Goal: Transaction & Acquisition: Download file/media

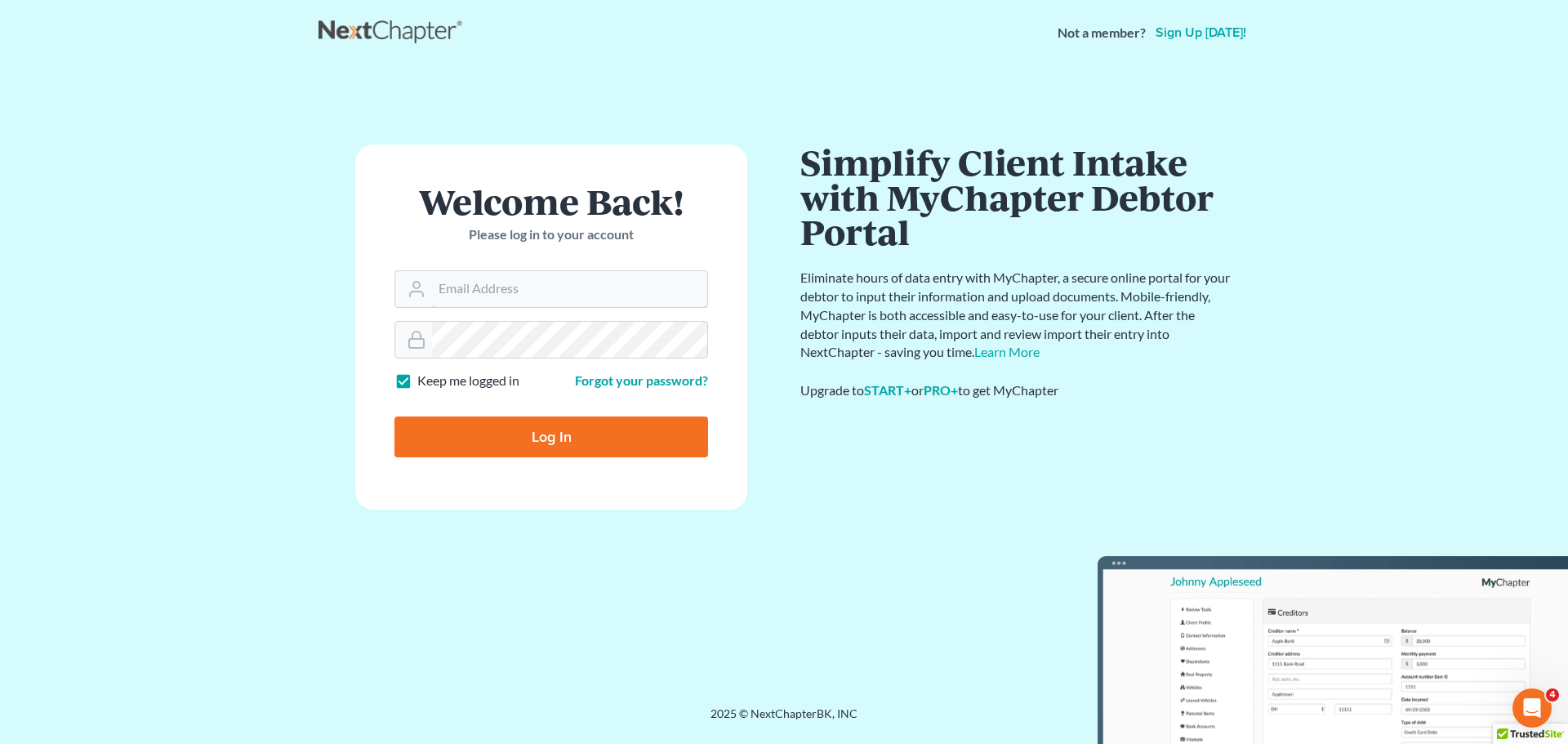
type input "[EMAIL_ADDRESS][DOMAIN_NAME]"
click at [468, 451] on input "Log In" at bounding box center [551, 437] width 314 height 40
type input "Thinking..."
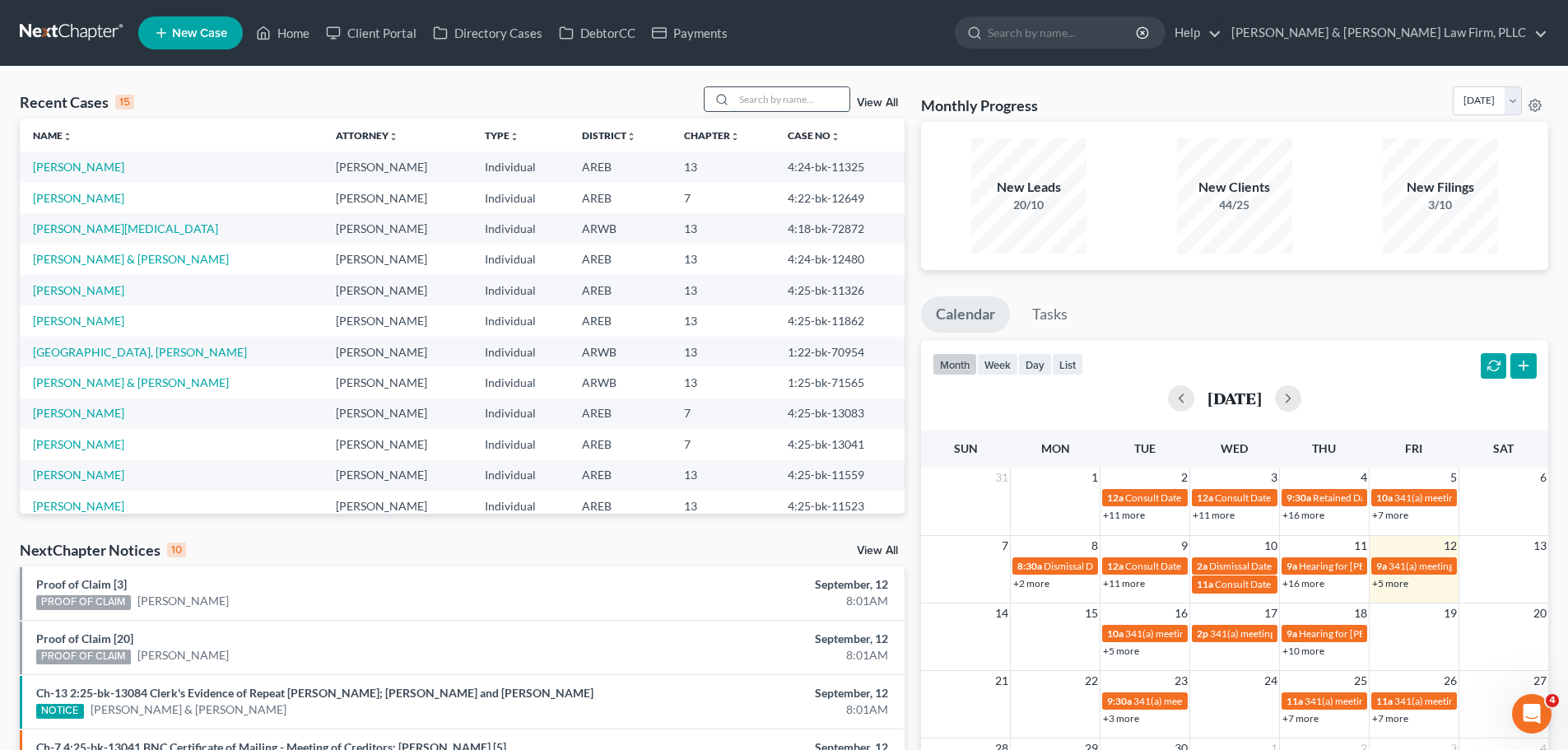
click at [774, 91] on input "search" at bounding box center [791, 99] width 115 height 24
type input "[PERSON_NAME]"
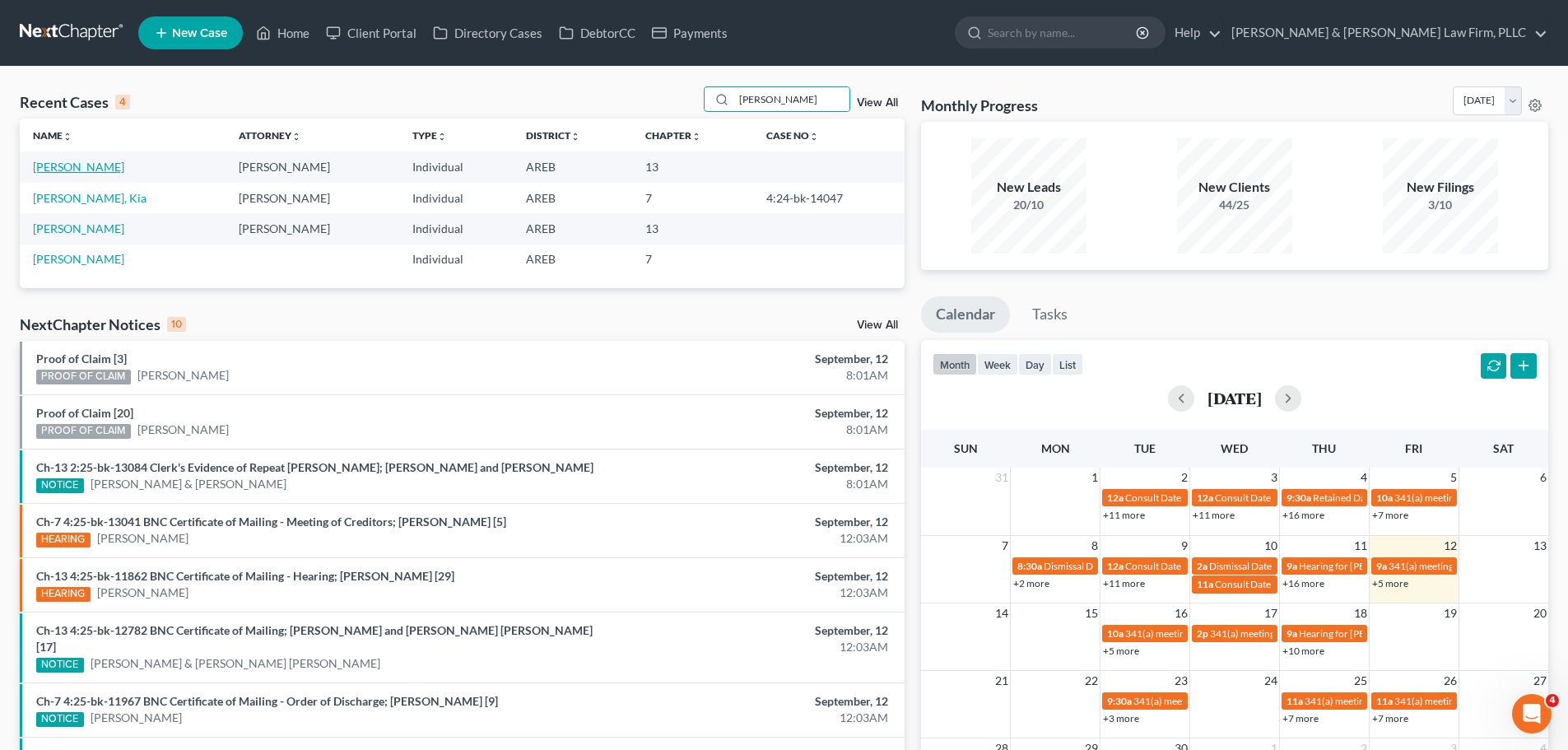
click at [85, 160] on link "[PERSON_NAME]" at bounding box center [79, 167] width 91 height 14
select select "2"
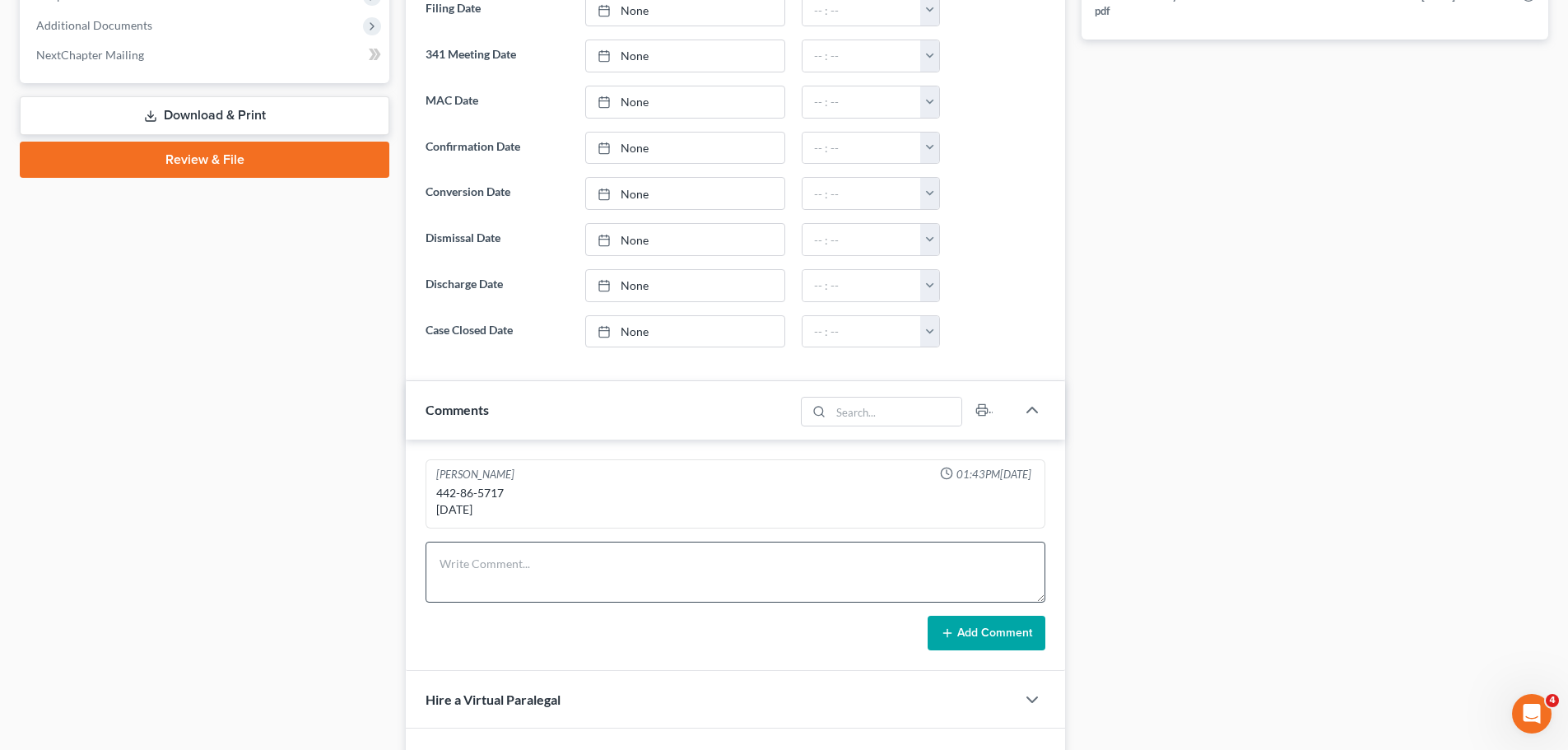
scroll to position [939, 0]
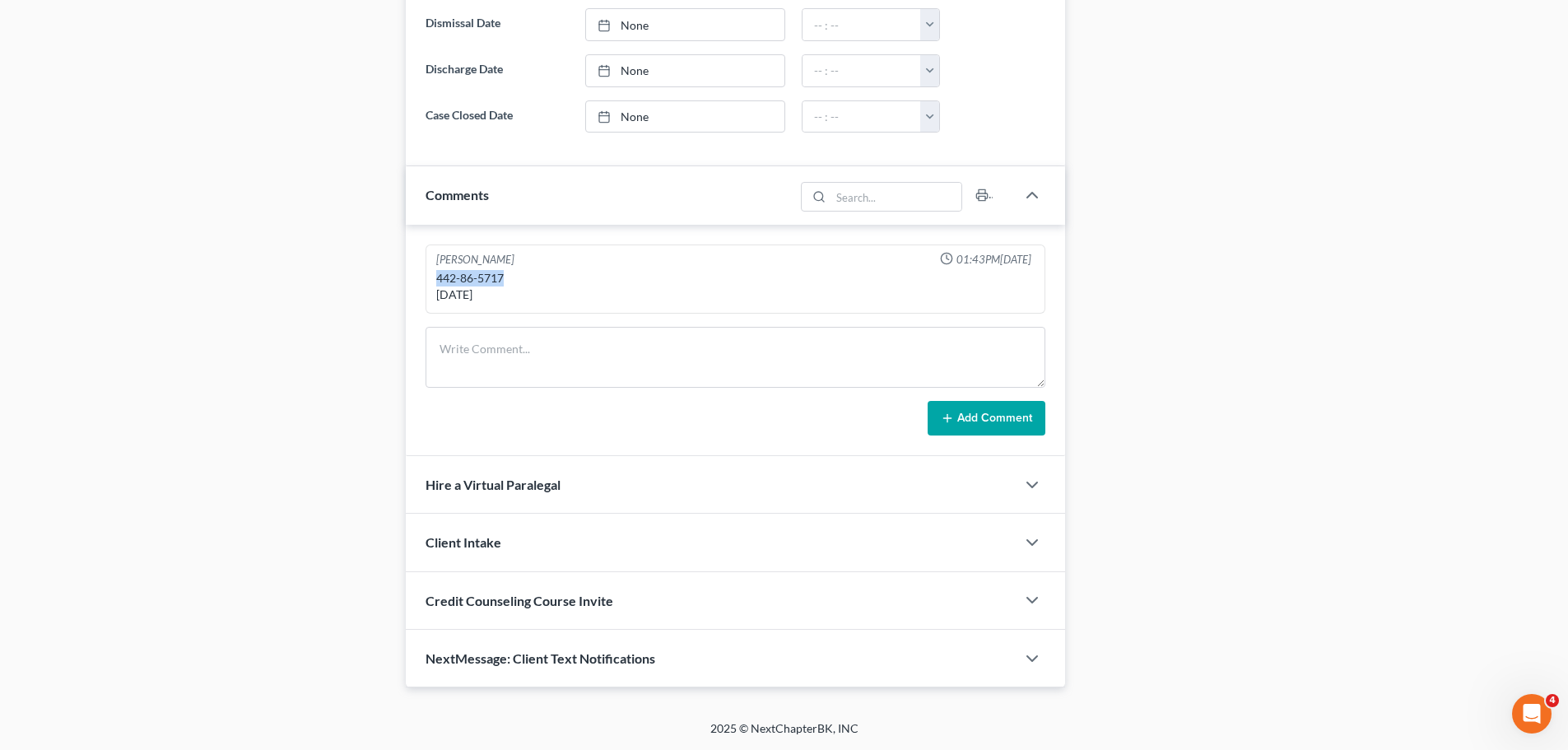
drag, startPoint x: 509, startPoint y: 277, endPoint x: 432, endPoint y: 280, distance: 77.1
click at [432, 280] on div "[PERSON_NAME] 01:43PM[DATE] 442-86-5717 [DATE]" at bounding box center [735, 279] width 620 height 70
copy div "442-86-5717"
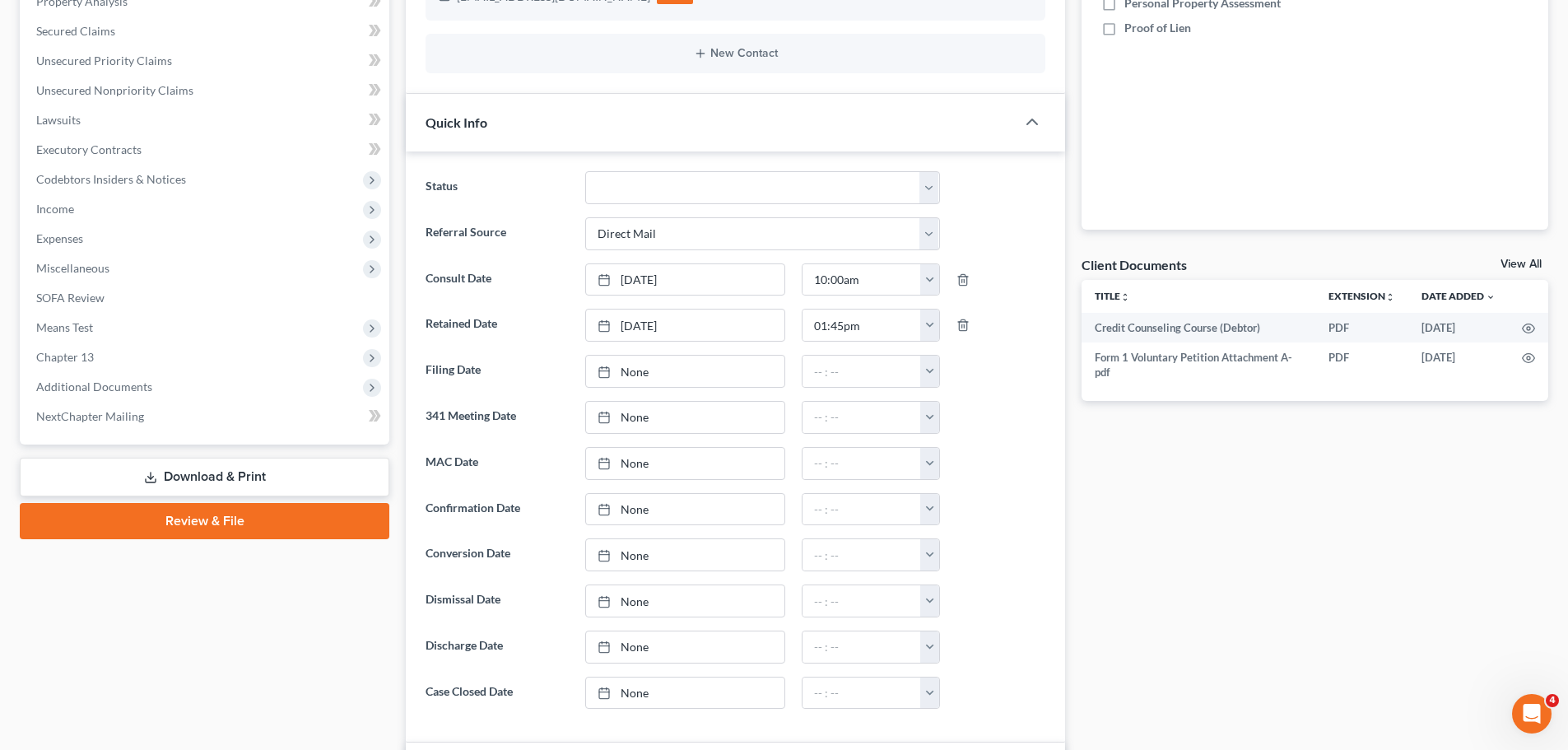
click at [177, 476] on link "Download & Print" at bounding box center [204, 477] width 369 height 39
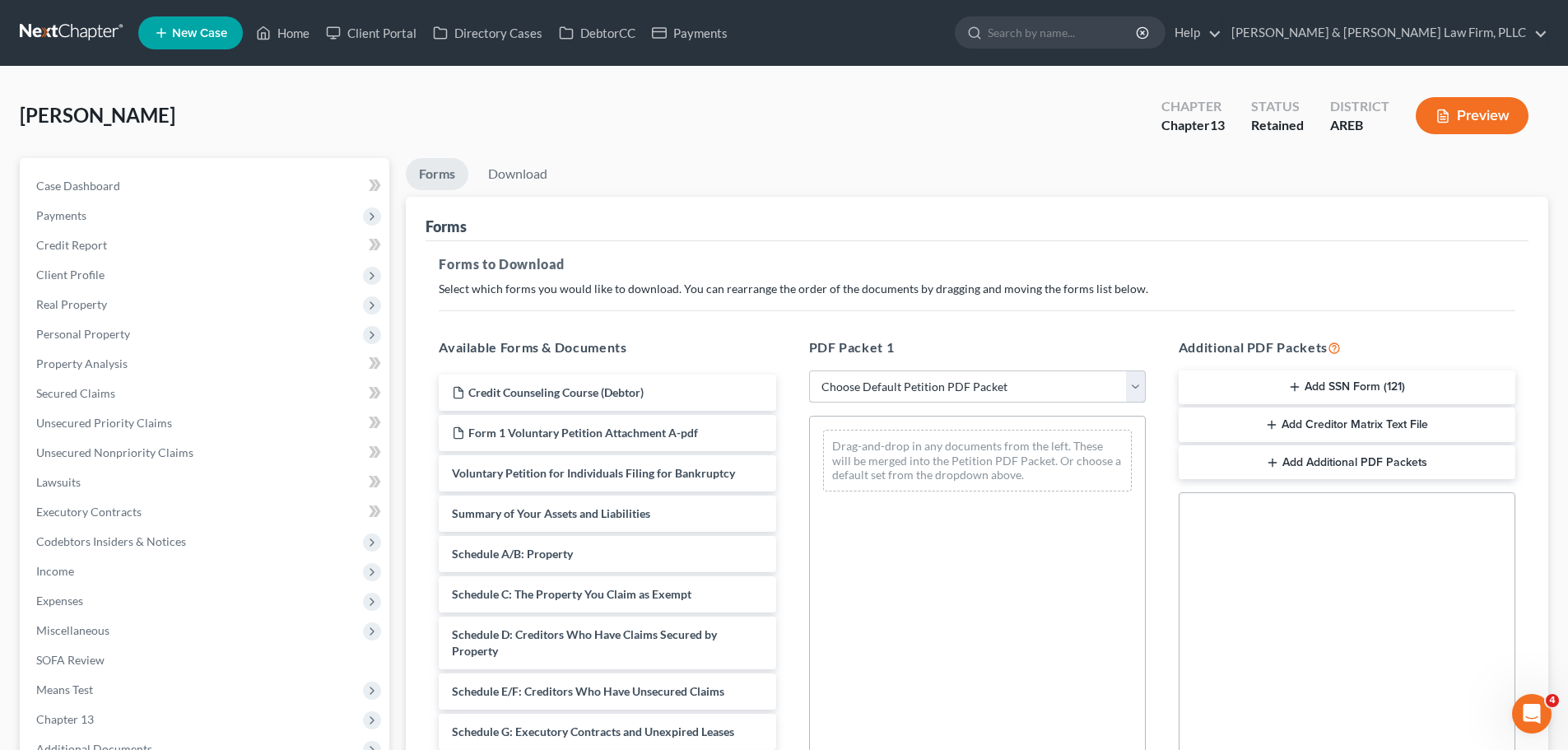
click at [866, 384] on select "Choose Default Petition PDF Packet Complete Bankruptcy Petition (all forms and …" at bounding box center [976, 387] width 336 height 33
select select "0"
click at [809, 371] on select "Choose Default Petition PDF Packet Complete Bankruptcy Petition (all forms and …" at bounding box center [976, 387] width 336 height 33
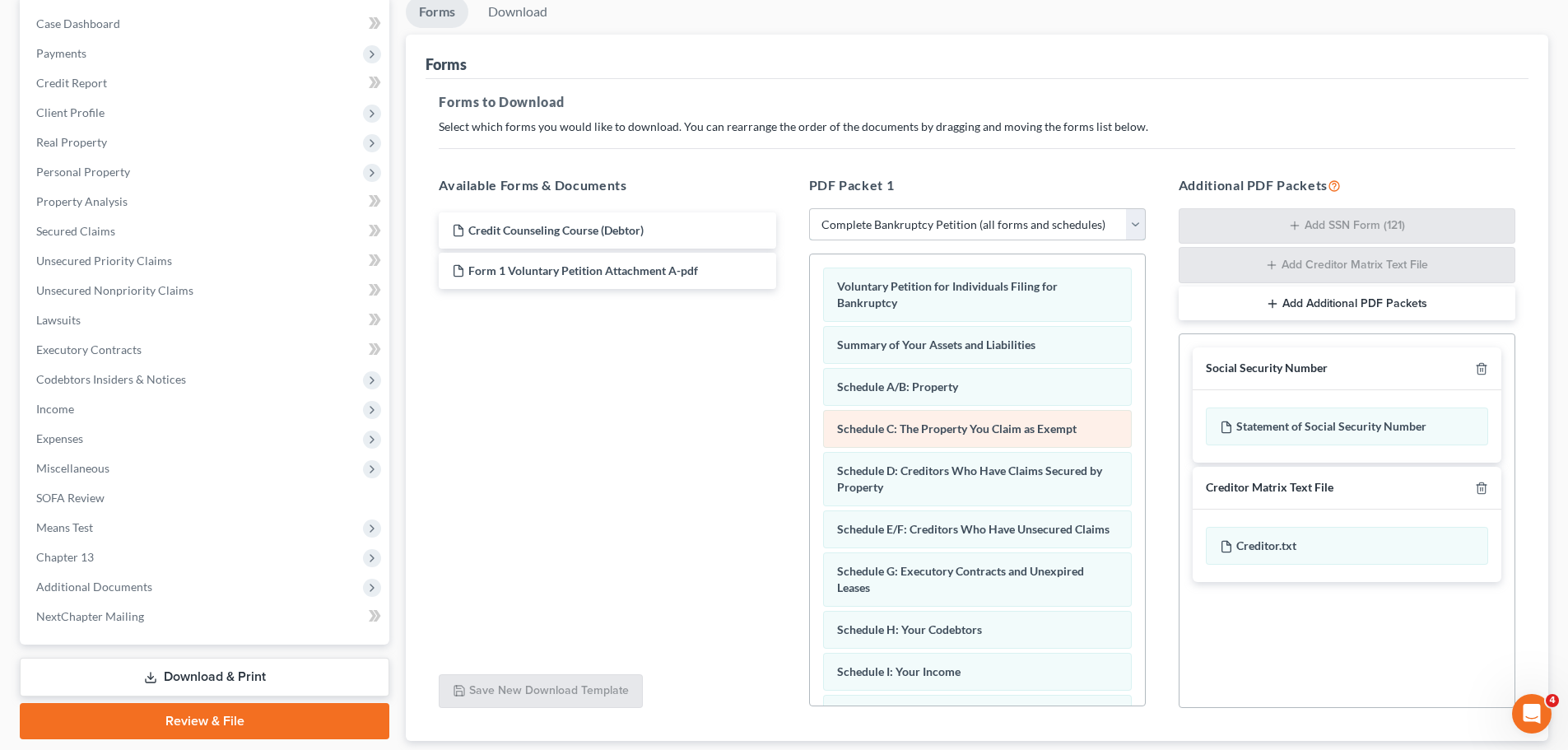
scroll to position [165, 0]
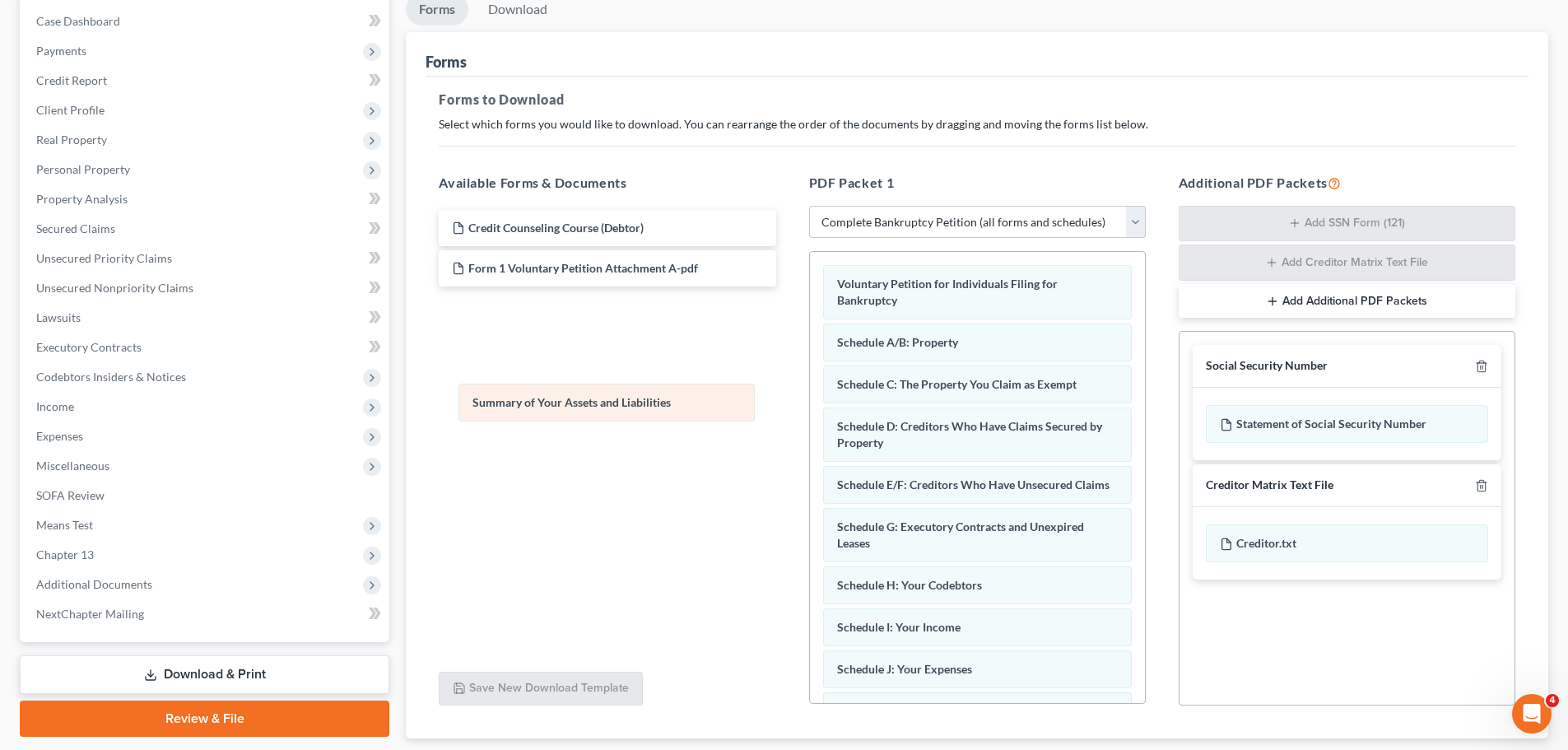
drag, startPoint x: 992, startPoint y: 346, endPoint x: 611, endPoint y: 406, distance: 385.7
click at [810, 408] on div "Summary of Your Assets and Liabilities Voluntary Petition for Individuals Filin…" at bounding box center [976, 702] width 335 height 901
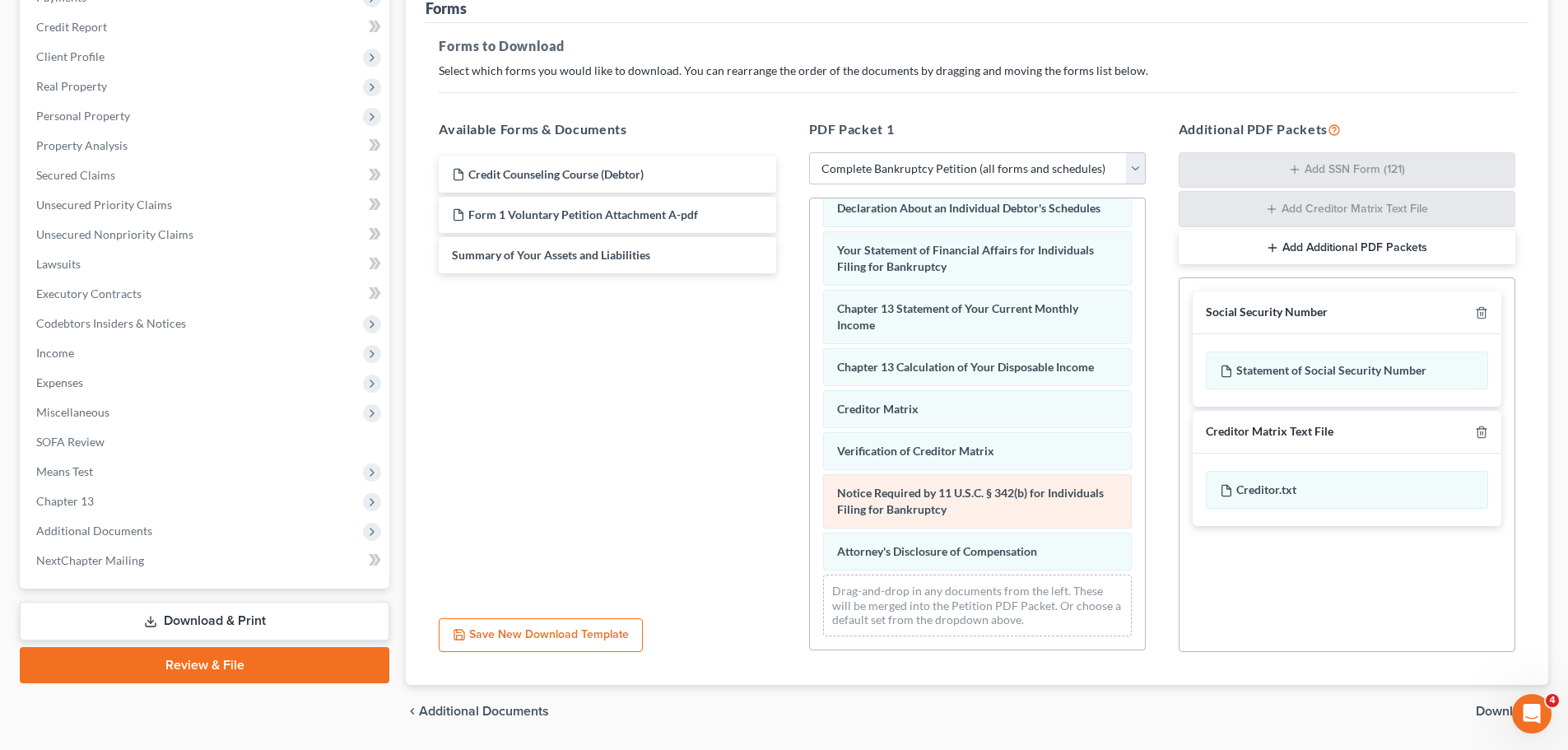
scroll to position [269, 0]
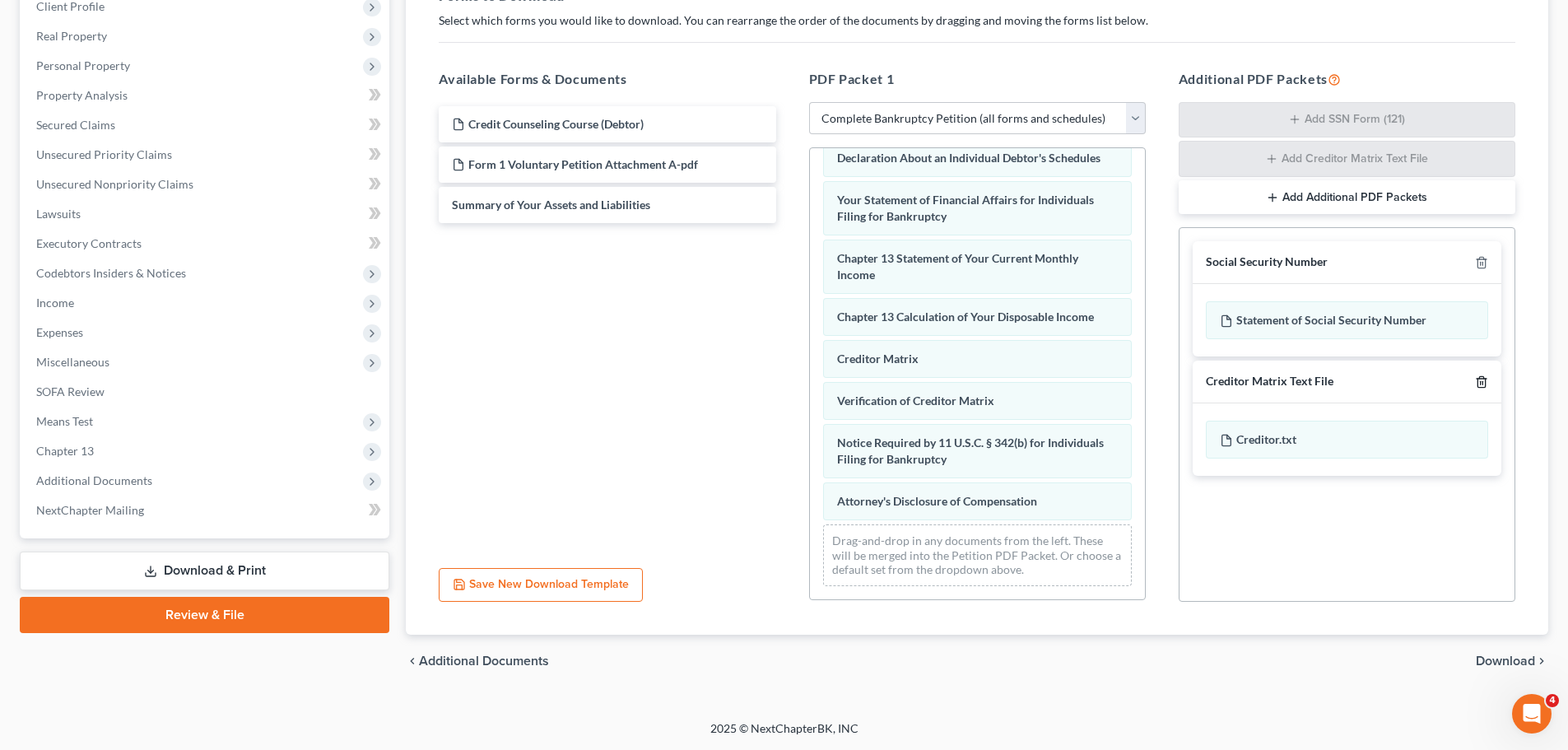
click at [1485, 381] on icon "button" at bounding box center [1482, 381] width 8 height 11
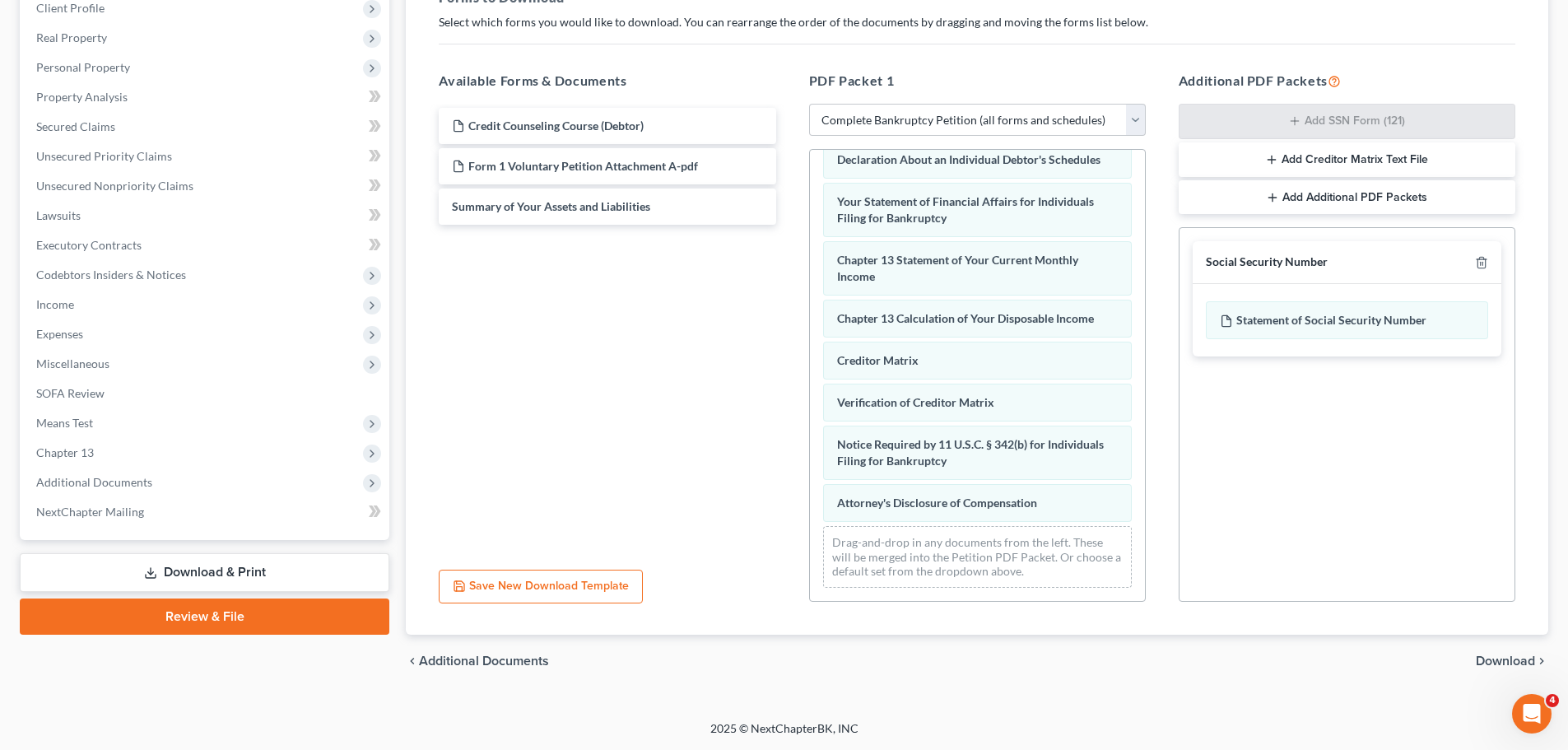
drag, startPoint x: 1493, startPoint y: 662, endPoint x: 1447, endPoint y: 609, distance: 70.2
click at [1491, 659] on span "Download" at bounding box center [1505, 662] width 59 height 14
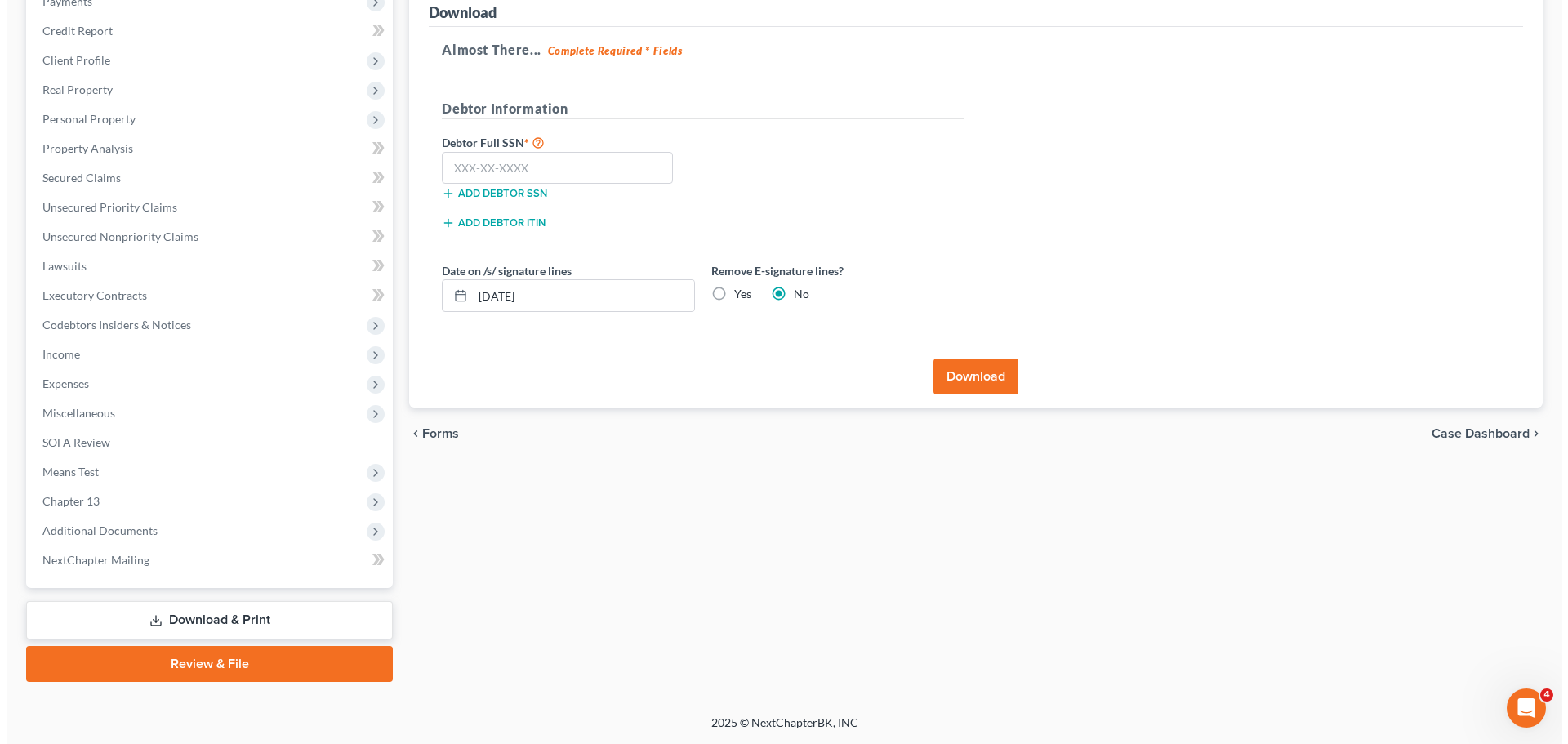
scroll to position [213, 0]
click at [507, 167] on input "text" at bounding box center [550, 168] width 231 height 33
paste input "442-86-5717"
type input "442-86-5717"
click at [727, 296] on label "Yes" at bounding box center [736, 294] width 17 height 16
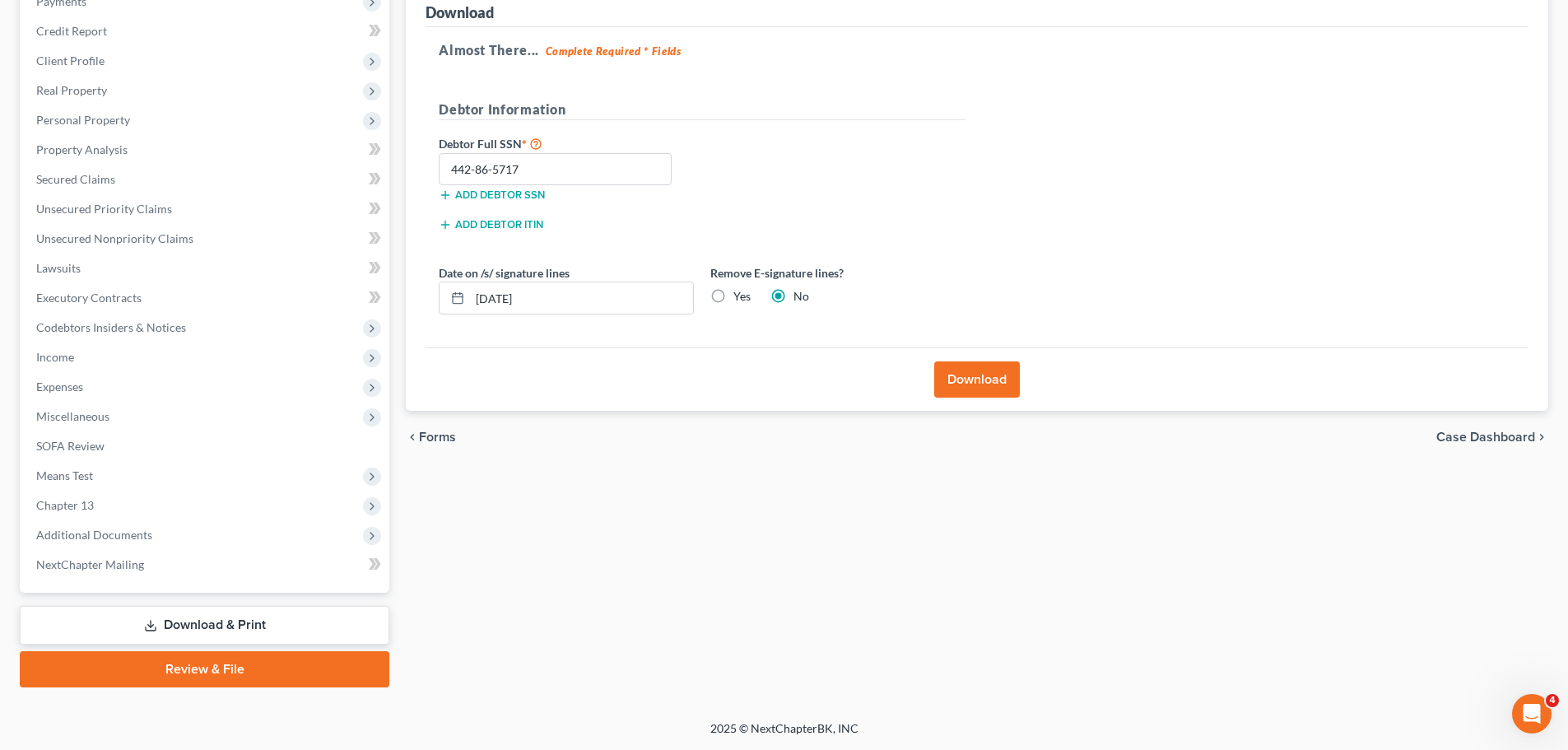
click at [740, 299] on input "Yes" at bounding box center [745, 293] width 11 height 11
radio input "true"
radio input "false"
click at [973, 378] on button "Download" at bounding box center [976, 379] width 85 height 36
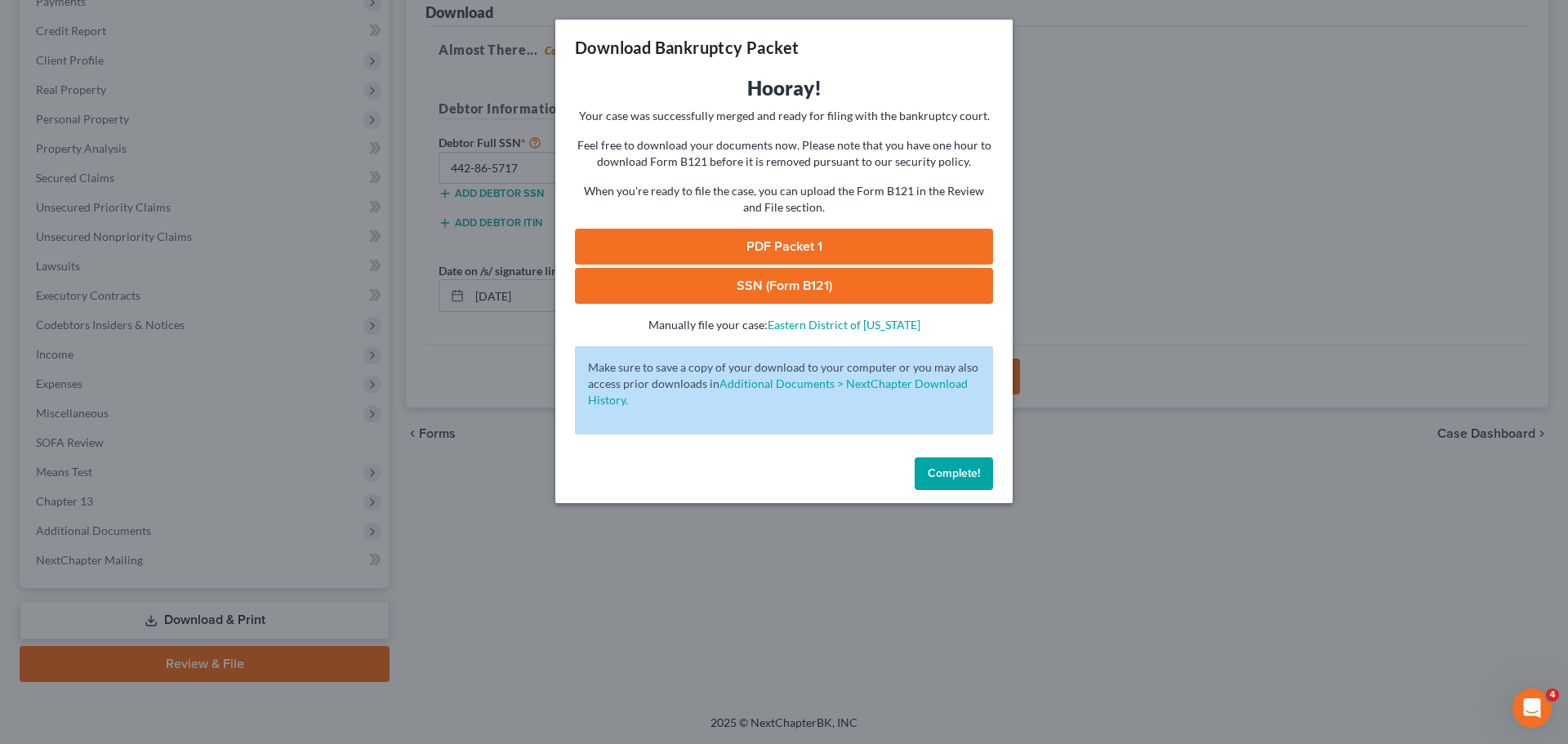
click at [781, 238] on link "PDF Packet 1" at bounding box center [784, 246] width 418 height 36
click at [734, 291] on link "SSN (Form B121)" at bounding box center [784, 285] width 418 height 36
